Goal: Task Accomplishment & Management: Manage account settings

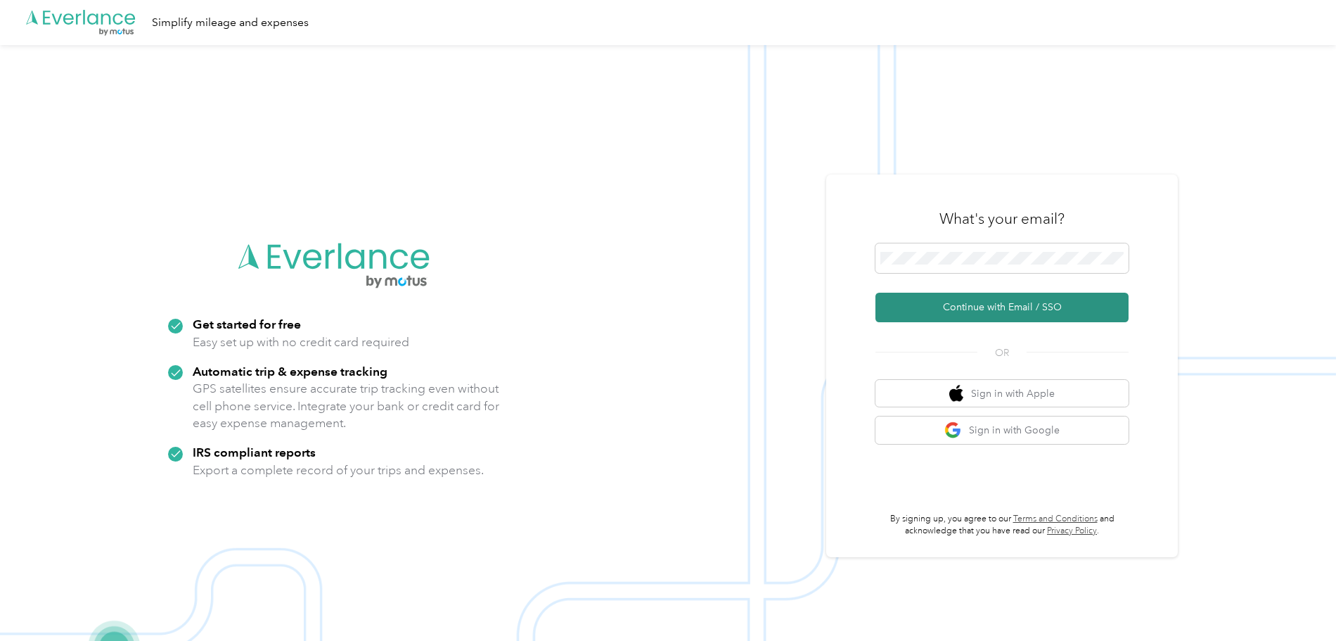
click at [999, 305] on button "Continue with Email / SSO" at bounding box center [1002, 308] width 253 height 30
click at [991, 298] on button "Continue with Email / SSO" at bounding box center [1002, 308] width 253 height 30
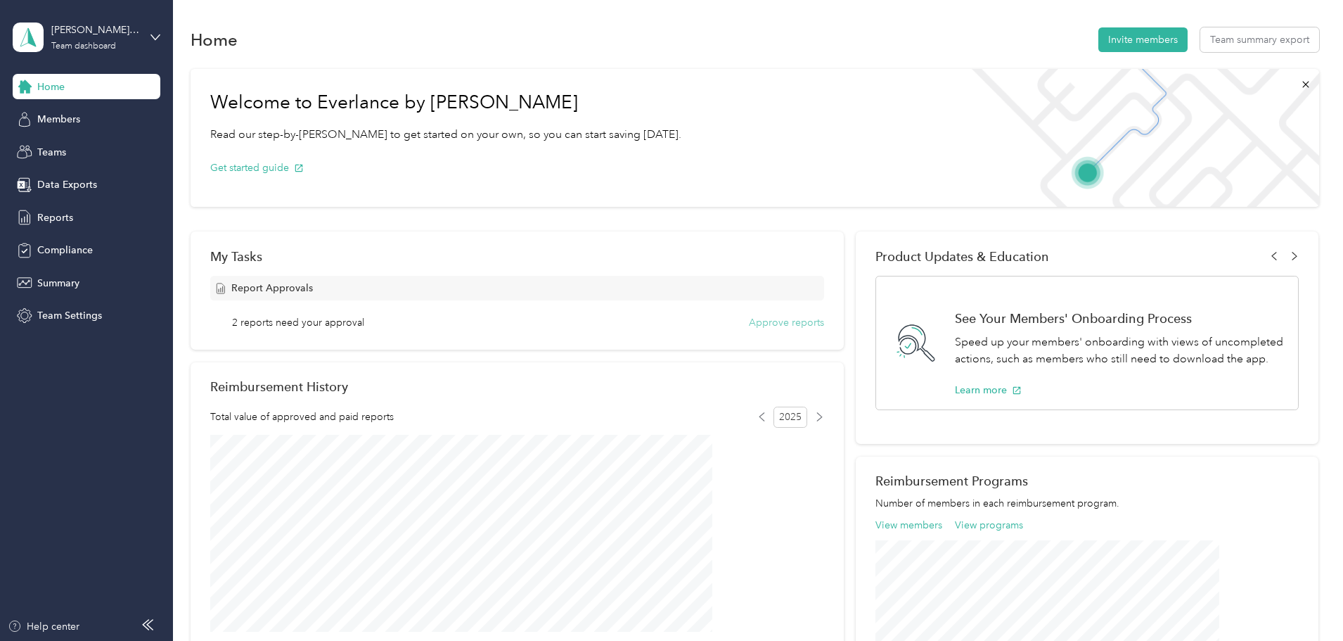
click at [784, 322] on button "Approve reports" at bounding box center [786, 322] width 75 height 15
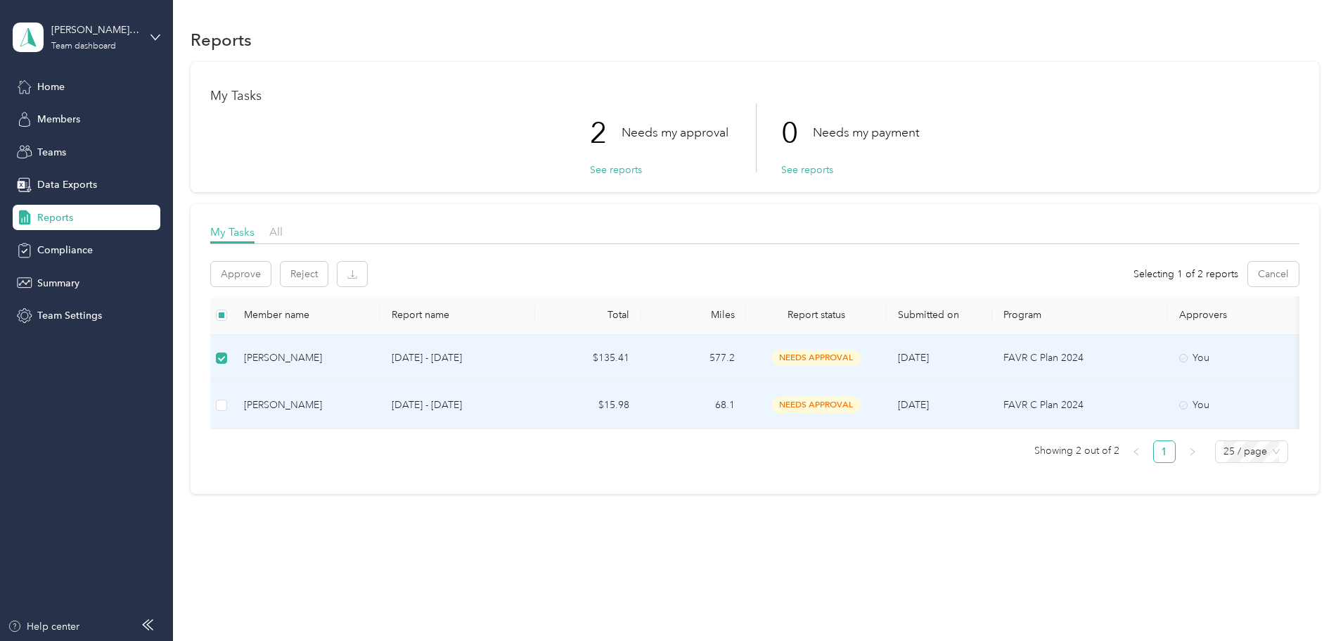
click at [233, 394] on td at bounding box center [221, 405] width 23 height 47
click at [271, 277] on button "Approve" at bounding box center [241, 274] width 60 height 25
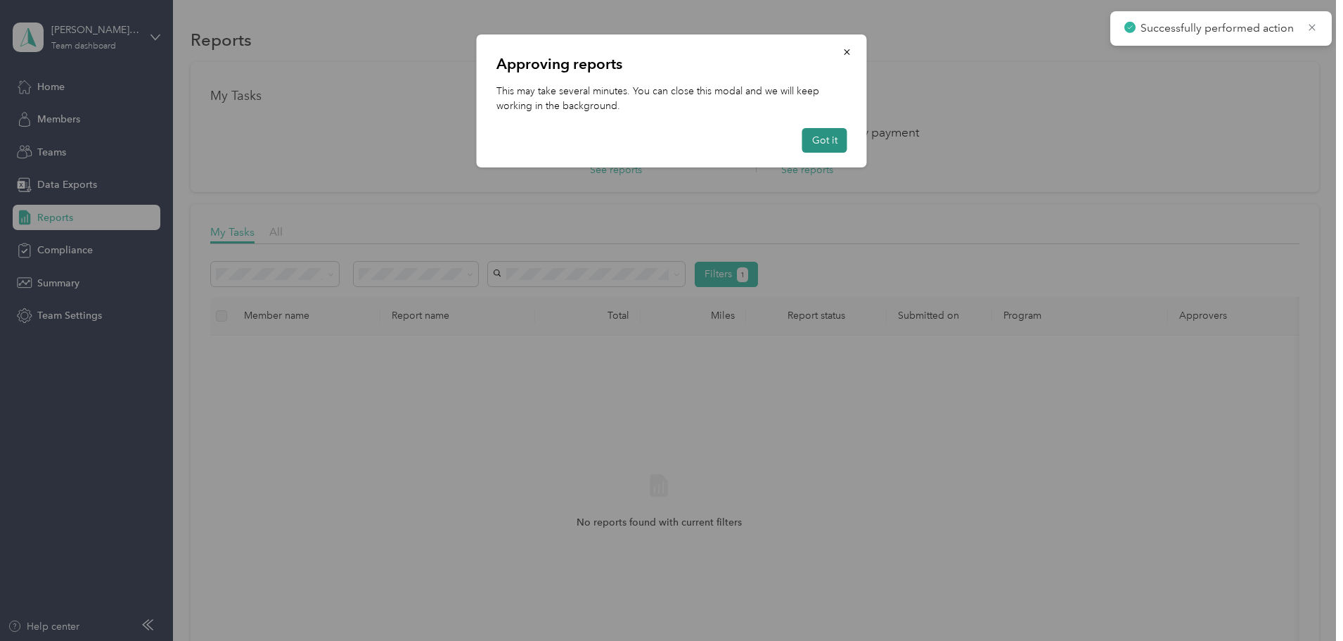
click at [817, 137] on button "Got it" at bounding box center [825, 140] width 45 height 25
